Goal: Task Accomplishment & Management: Use online tool/utility

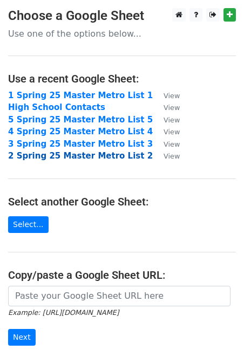
click at [98, 157] on strong "2 Spring 25 Master Metro List 2" at bounding box center [80, 156] width 145 height 10
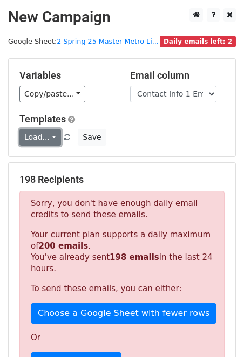
click at [52, 140] on link "Load..." at bounding box center [40, 137] width 42 height 17
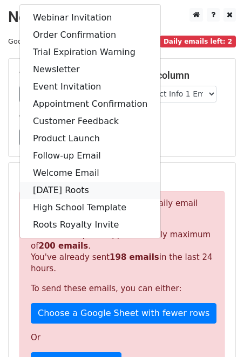
click at [91, 186] on link "[DATE] Roots" at bounding box center [90, 190] width 140 height 17
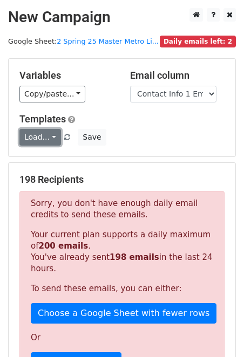
click at [32, 137] on link "Load..." at bounding box center [40, 137] width 42 height 17
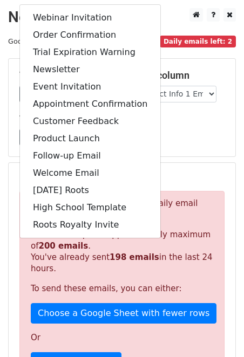
click at [191, 135] on div "Load... Webinar Invitation Order Confirmation Trial Expiration Warning Newslett…" at bounding box center [121, 137] width 221 height 17
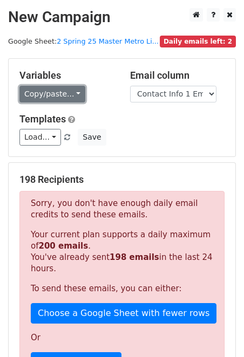
click at [65, 99] on link "Copy/paste..." at bounding box center [52, 94] width 66 height 17
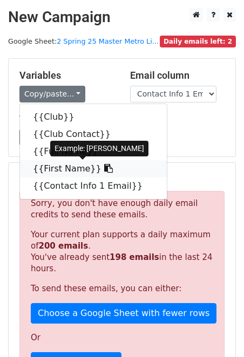
click at [80, 167] on link "{{First Name}}" at bounding box center [93, 168] width 147 height 17
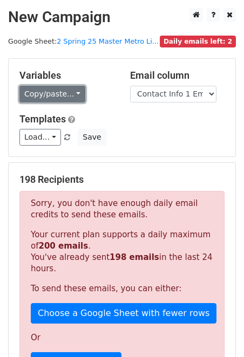
click at [79, 97] on link "Copy/paste..." at bounding box center [52, 94] width 66 height 17
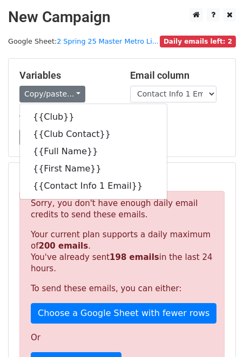
click at [92, 90] on div "Copy/paste... {{Club}} {{Club Contact}} {{Full Name}} {{First Name}} {{Contact …" at bounding box center [66, 94] width 94 height 17
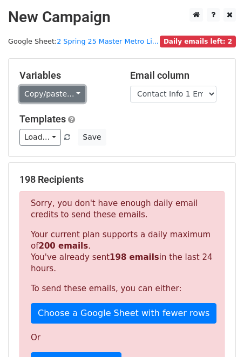
click at [53, 91] on link "Copy/paste..." at bounding box center [52, 94] width 66 height 17
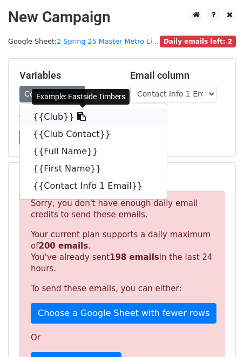
click at [127, 115] on link "{{Club}}" at bounding box center [93, 116] width 147 height 17
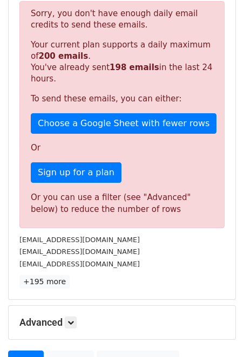
scroll to position [296, 0]
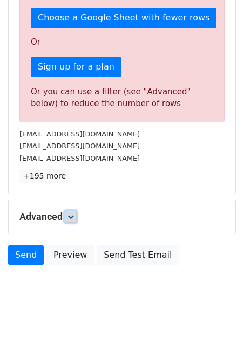
click at [76, 222] on link at bounding box center [71, 217] width 12 height 12
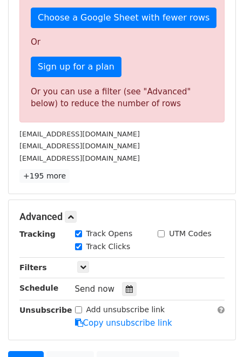
click at [130, 282] on div "Send now" at bounding box center [138, 289] width 127 height 15
click at [126, 288] on icon at bounding box center [129, 290] width 7 height 8
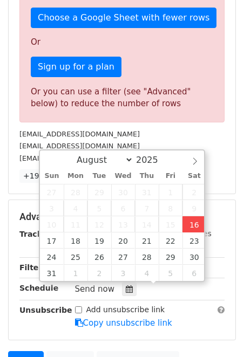
type input "[DATE] 13:23"
type input "01"
type input "23"
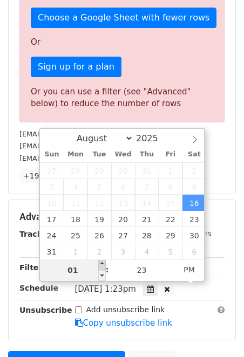
type input "[DATE] 14:23"
type input "02"
click at [103, 264] on span at bounding box center [102, 265] width 8 height 11
type input "[DATE] 15:23"
type input "03"
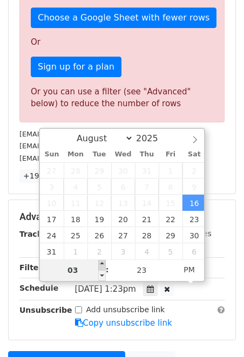
click at [103, 264] on span at bounding box center [102, 265] width 8 height 11
type input "[DATE] 16:23"
type input "04"
click at [103, 264] on span at bounding box center [102, 265] width 8 height 11
type input "[DATE] 17:23"
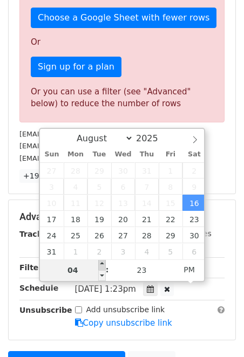
type input "05"
click at [103, 264] on span at bounding box center [102, 265] width 8 height 11
type input "[DATE] 18:23"
type input "06"
click at [103, 264] on span at bounding box center [102, 265] width 8 height 11
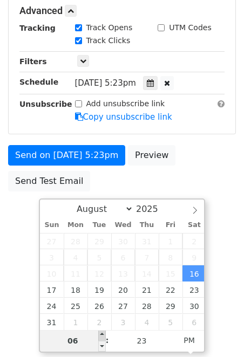
scroll to position [225, 0]
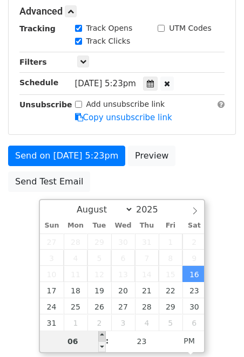
click at [103, 264] on span "5" at bounding box center [99, 258] width 24 height 16
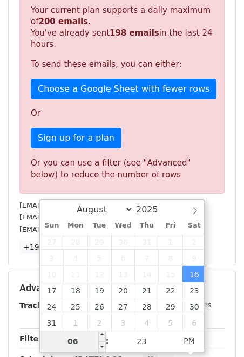
click at [71, 341] on html "New Campaign Daily emails left: 2 Google Sheet: 2 Spring 25 Master Metro Li... …" at bounding box center [122, 167] width 244 height 785
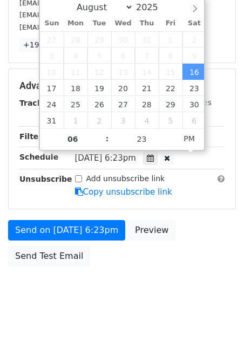
click at [172, 253] on div "Send on [DATE] 6:23pm Preview Send Test Email" at bounding box center [122, 246] width 244 height 52
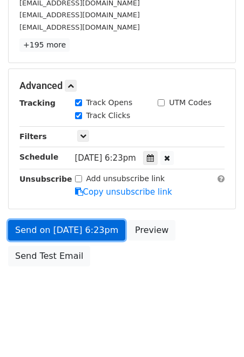
click at [104, 237] on link "Send on [DATE] 6:23pm" at bounding box center [66, 230] width 117 height 21
